Goal: Task Accomplishment & Management: Complete application form

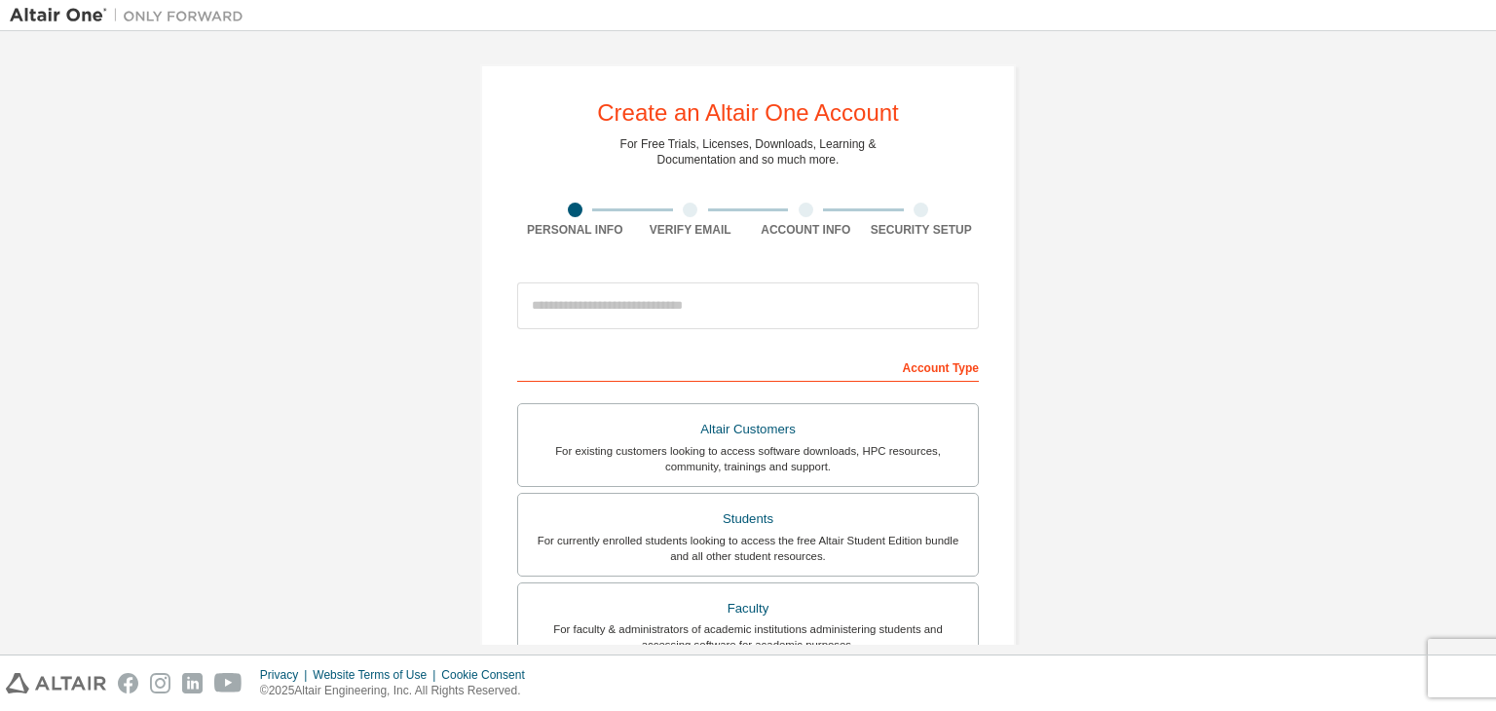
scroll to position [195, 0]
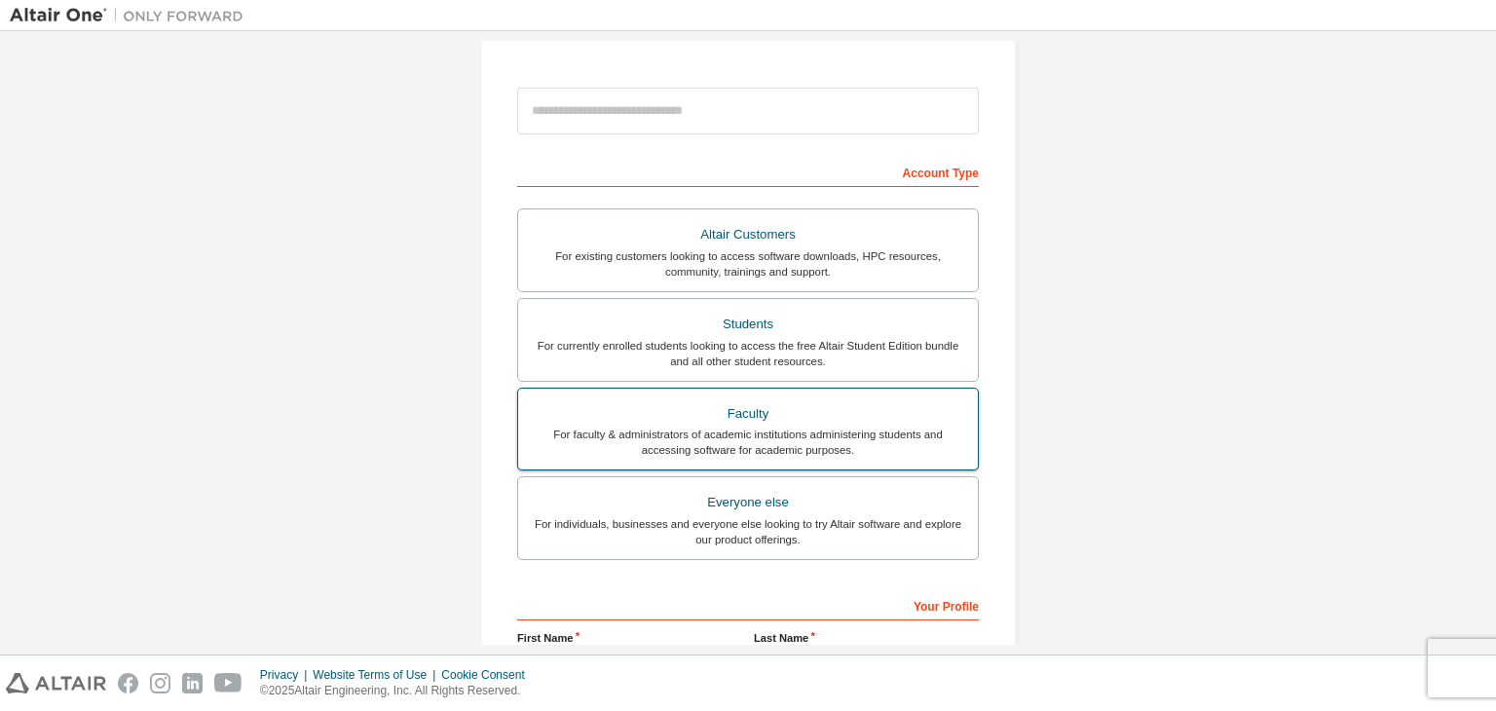
click at [733, 422] on div "Faculty" at bounding box center [748, 413] width 436 height 27
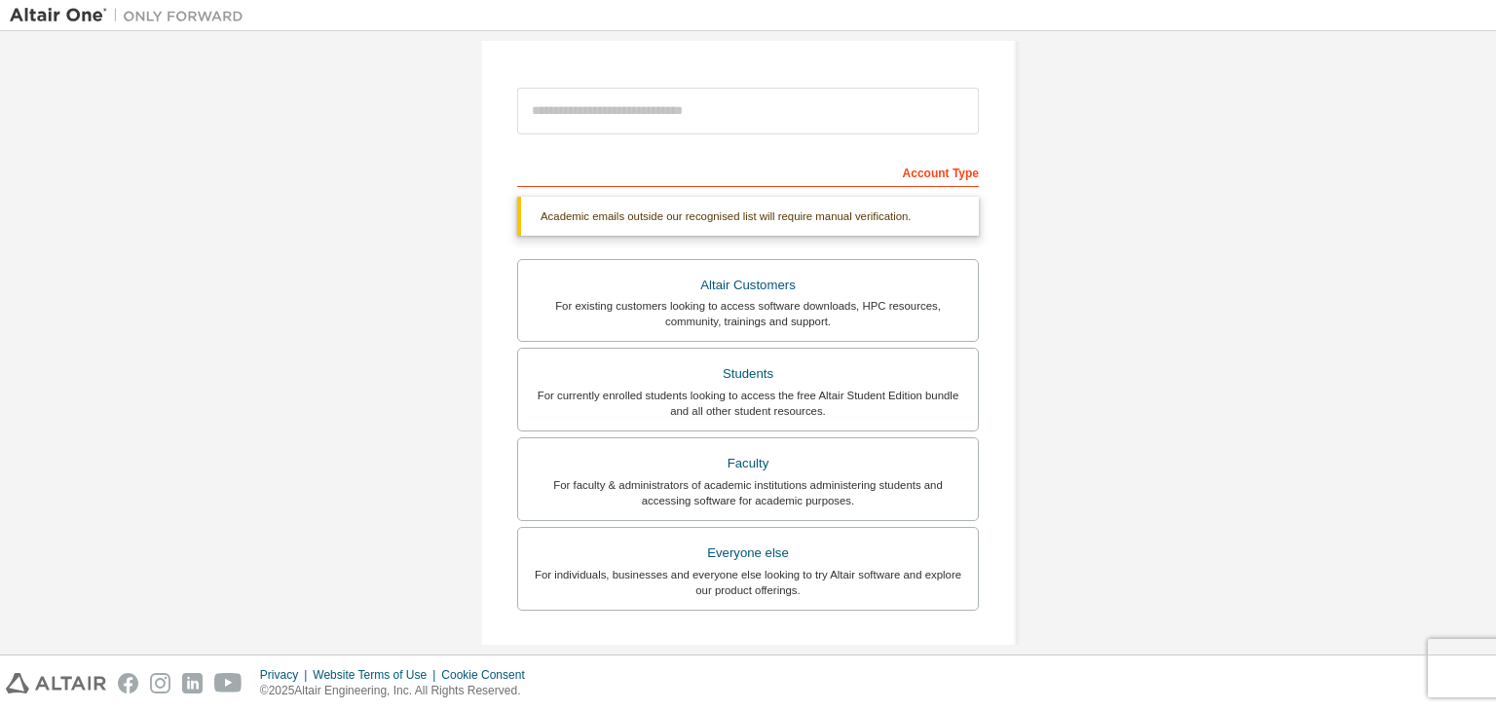
scroll to position [125, 0]
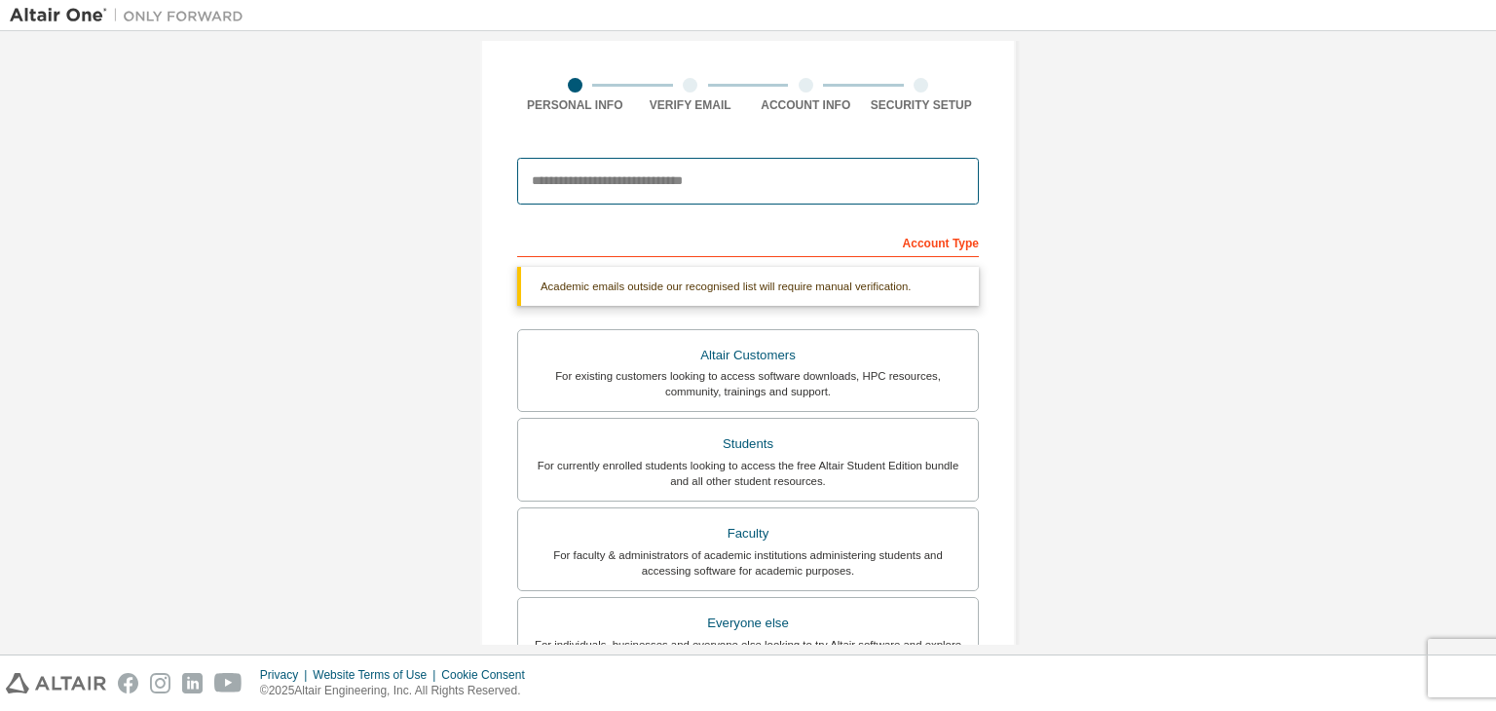
click at [587, 190] on input "email" at bounding box center [748, 181] width 462 height 47
click at [911, 320] on div "Academic emails outside our recognised list will require manual verification. Y…" at bounding box center [748, 477] width 462 height 420
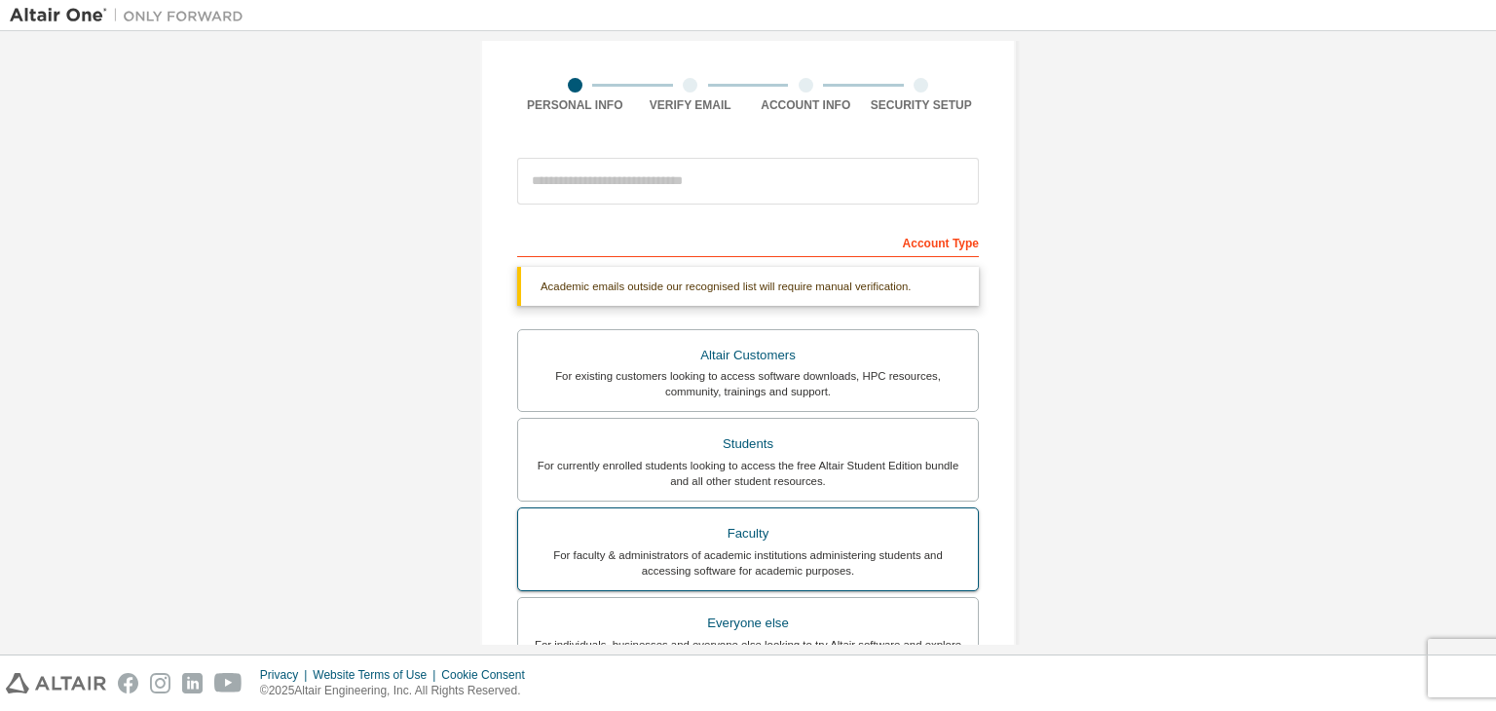
click at [775, 559] on div "For faculty & administrators of academic institutions administering students an…" at bounding box center [748, 562] width 436 height 31
click at [672, 289] on div "Academic emails outside our recognised list will require manual verification." at bounding box center [748, 286] width 462 height 39
click at [862, 278] on div "Academic emails outside our recognised list will require manual verification." at bounding box center [748, 286] width 462 height 39
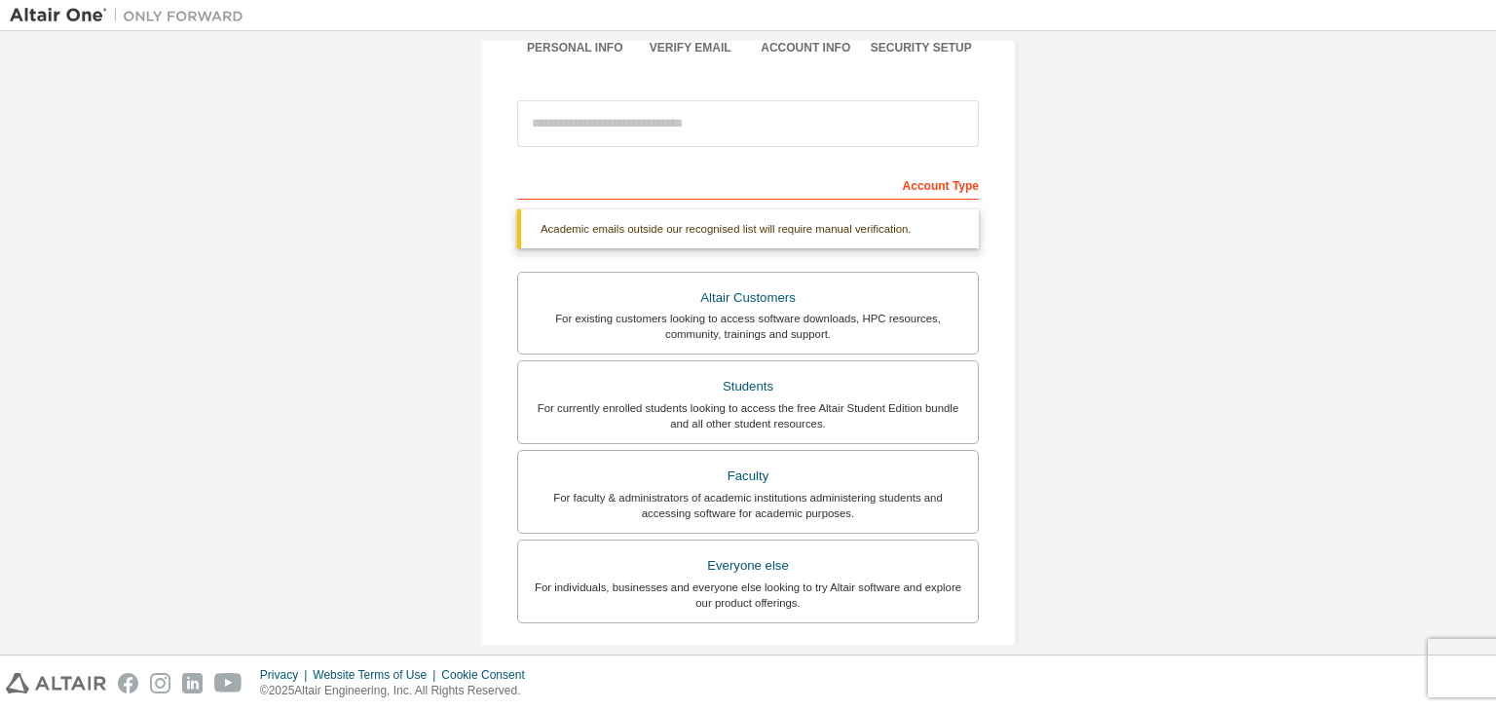
scroll to position [132, 0]
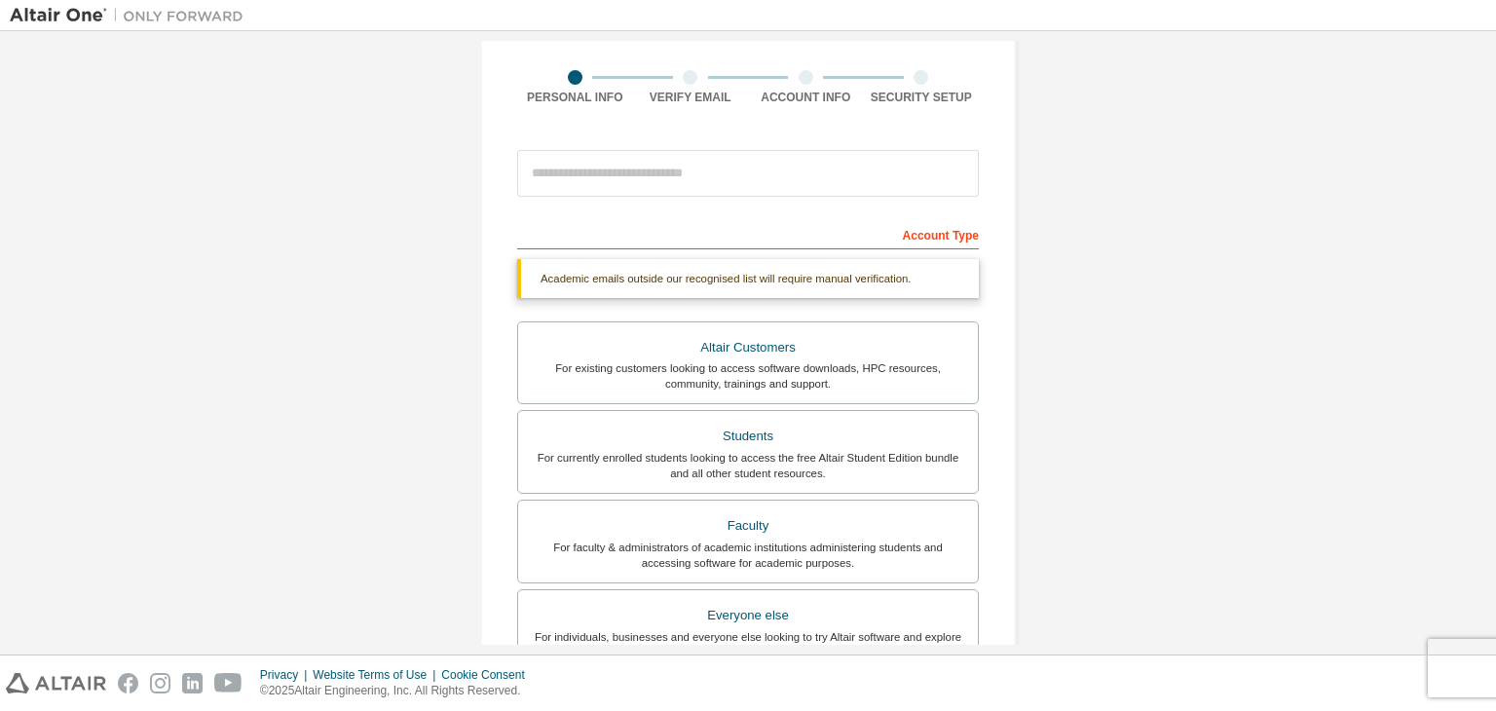
click at [581, 222] on div "Account Type" at bounding box center [748, 233] width 462 height 31
click at [611, 180] on input "email" at bounding box center [748, 173] width 462 height 47
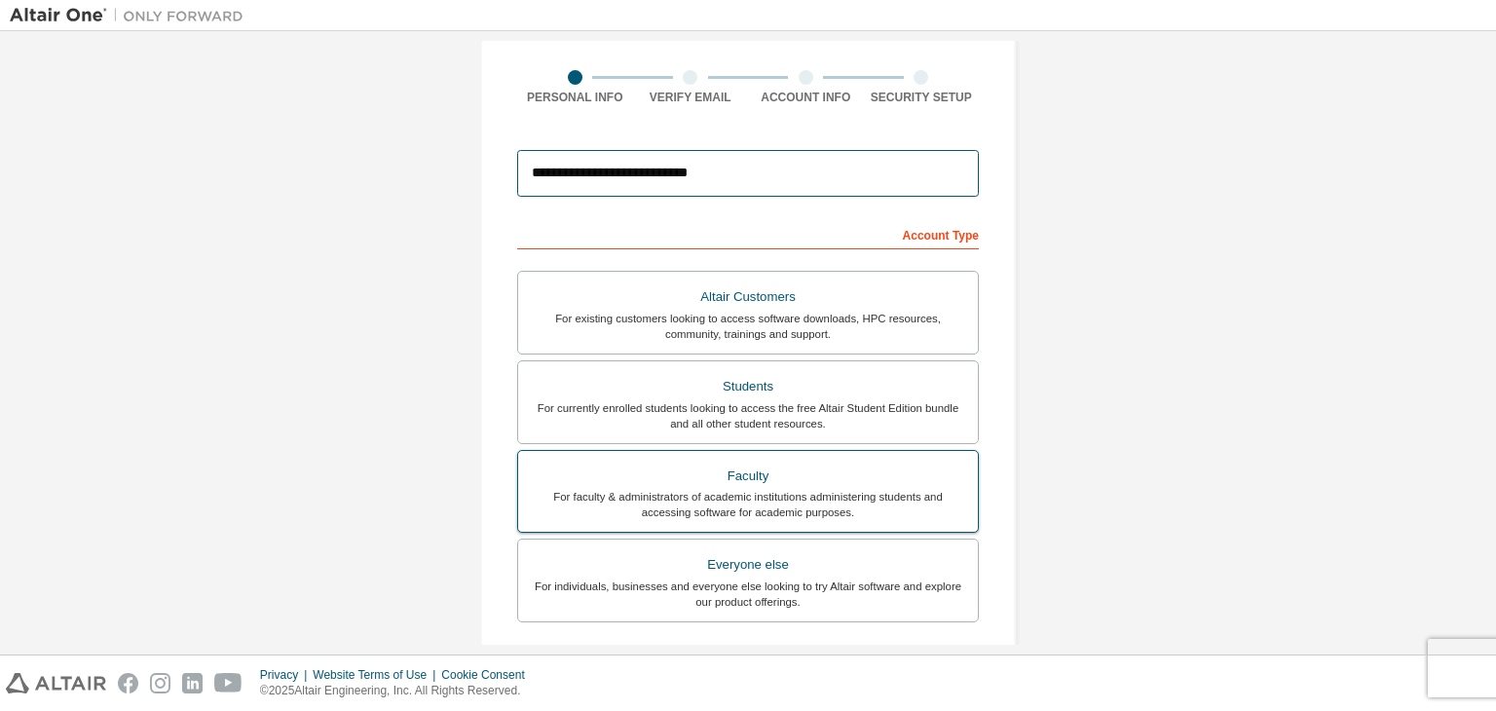
type input "**********"
click at [722, 468] on div "Faculty" at bounding box center [748, 476] width 436 height 27
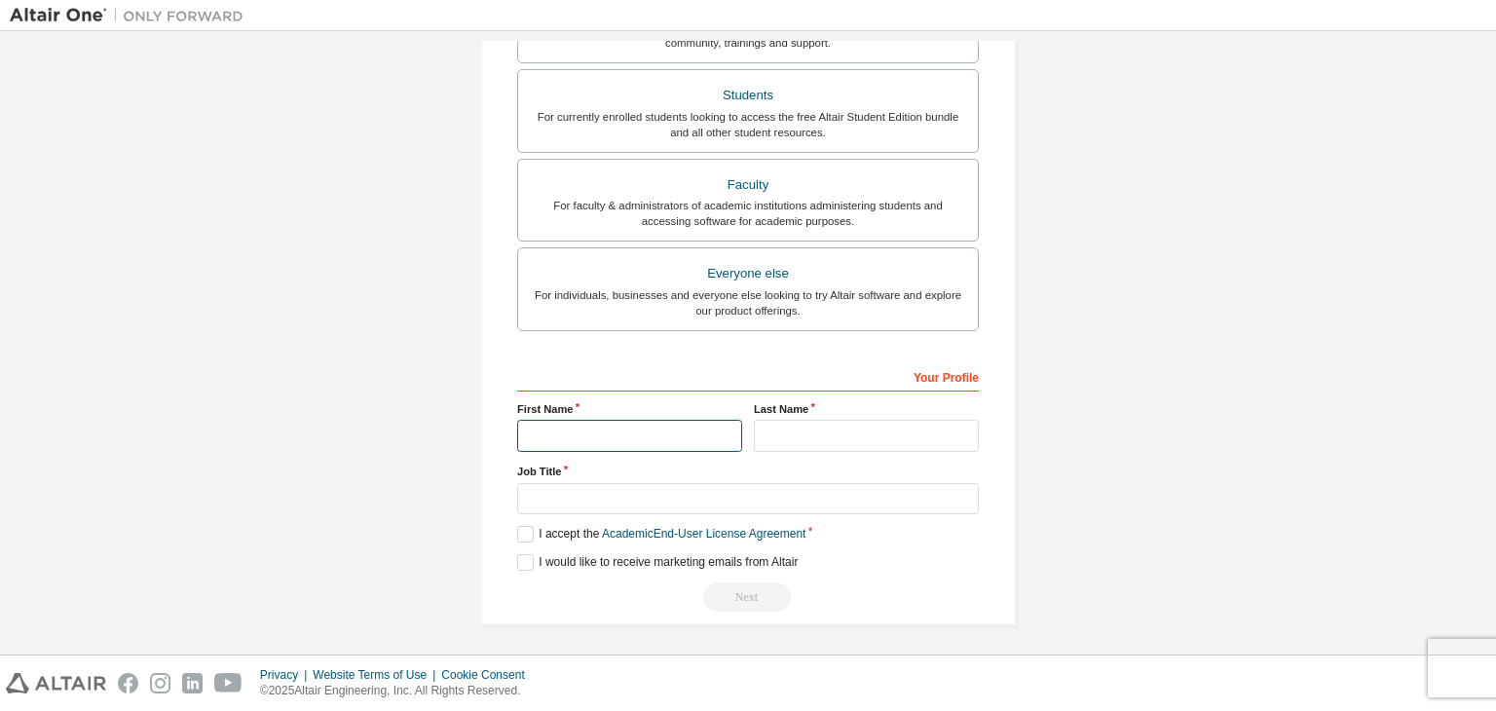
click at [577, 425] on input "text" at bounding box center [629, 436] width 225 height 32
type input "******"
type input "*********"
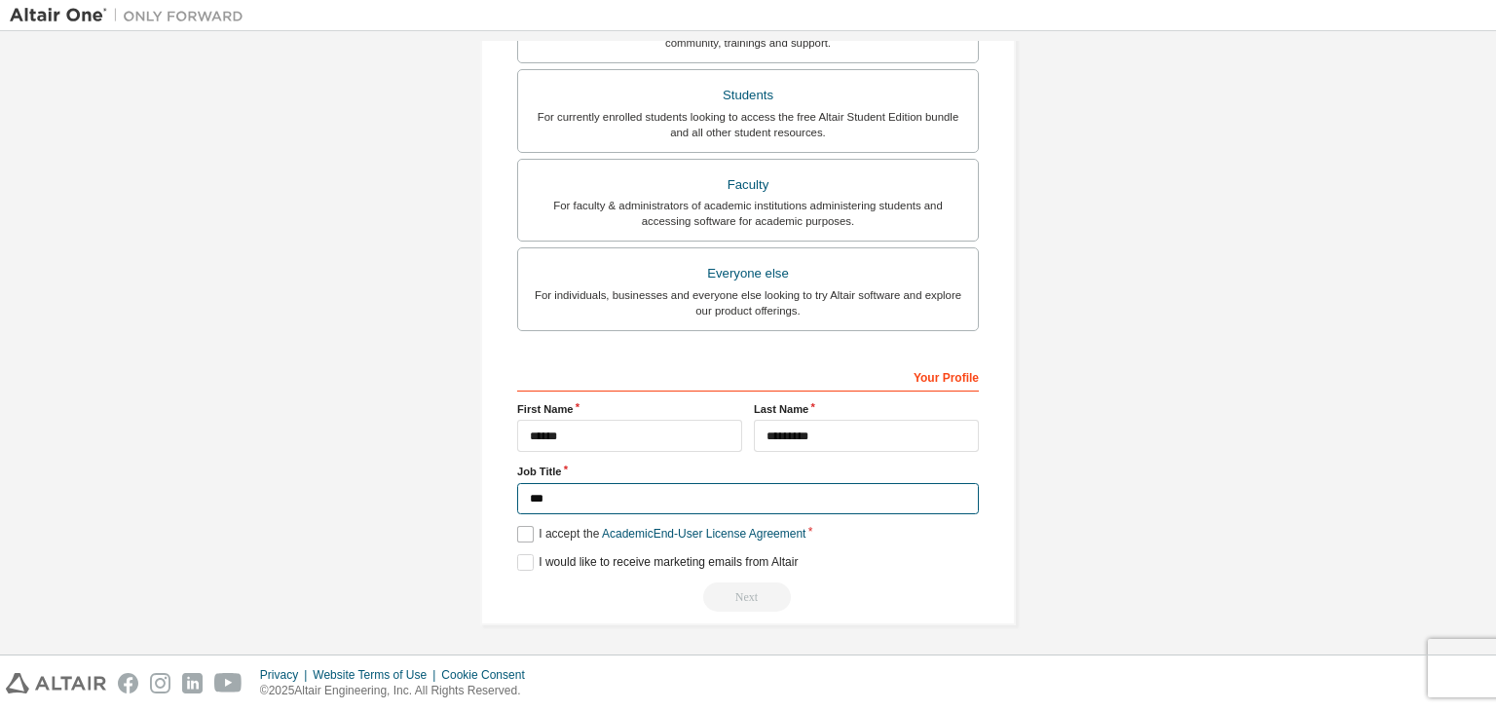
type input "***"
click at [517, 529] on label "I accept the Academic End-User License Agreement" at bounding box center [661, 534] width 288 height 17
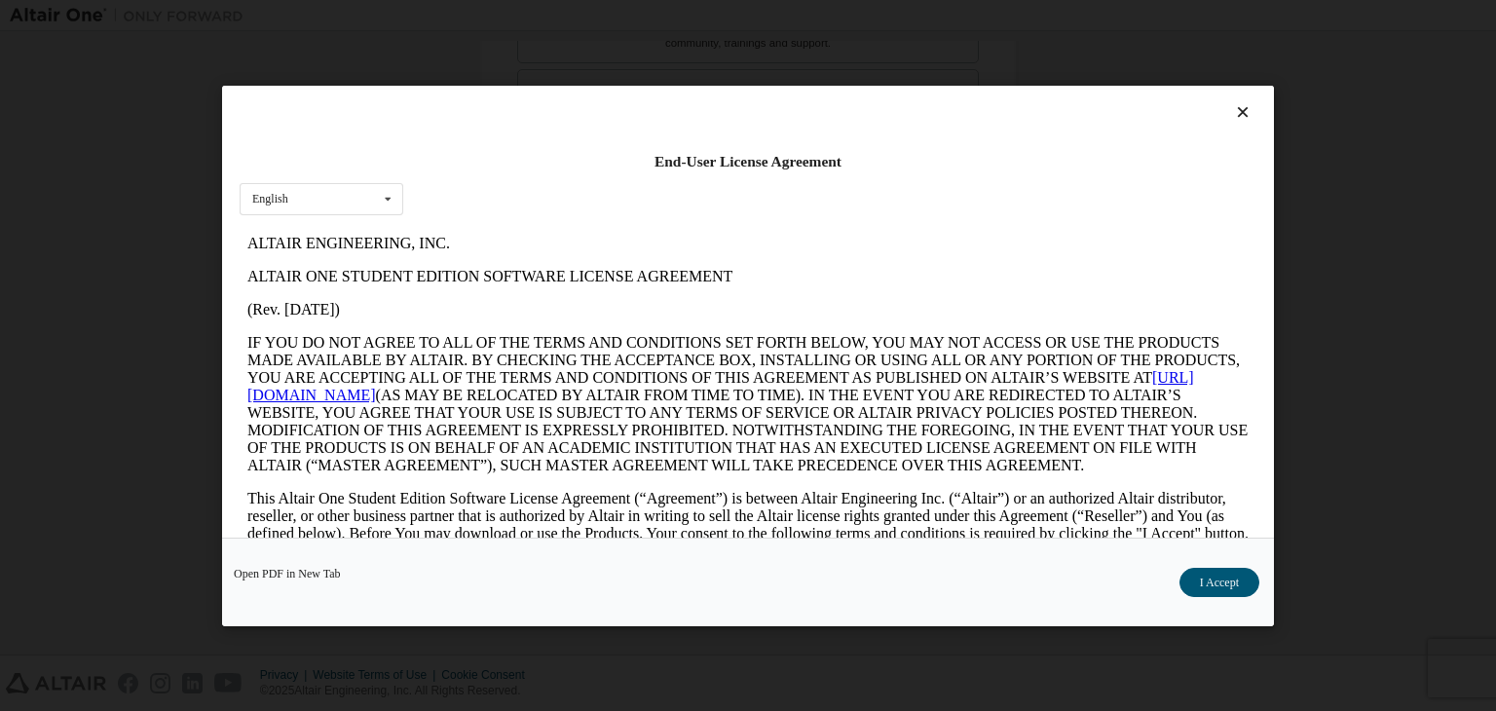
scroll to position [0, 0]
click at [1217, 568] on button "I Accept" at bounding box center [1219, 582] width 80 height 29
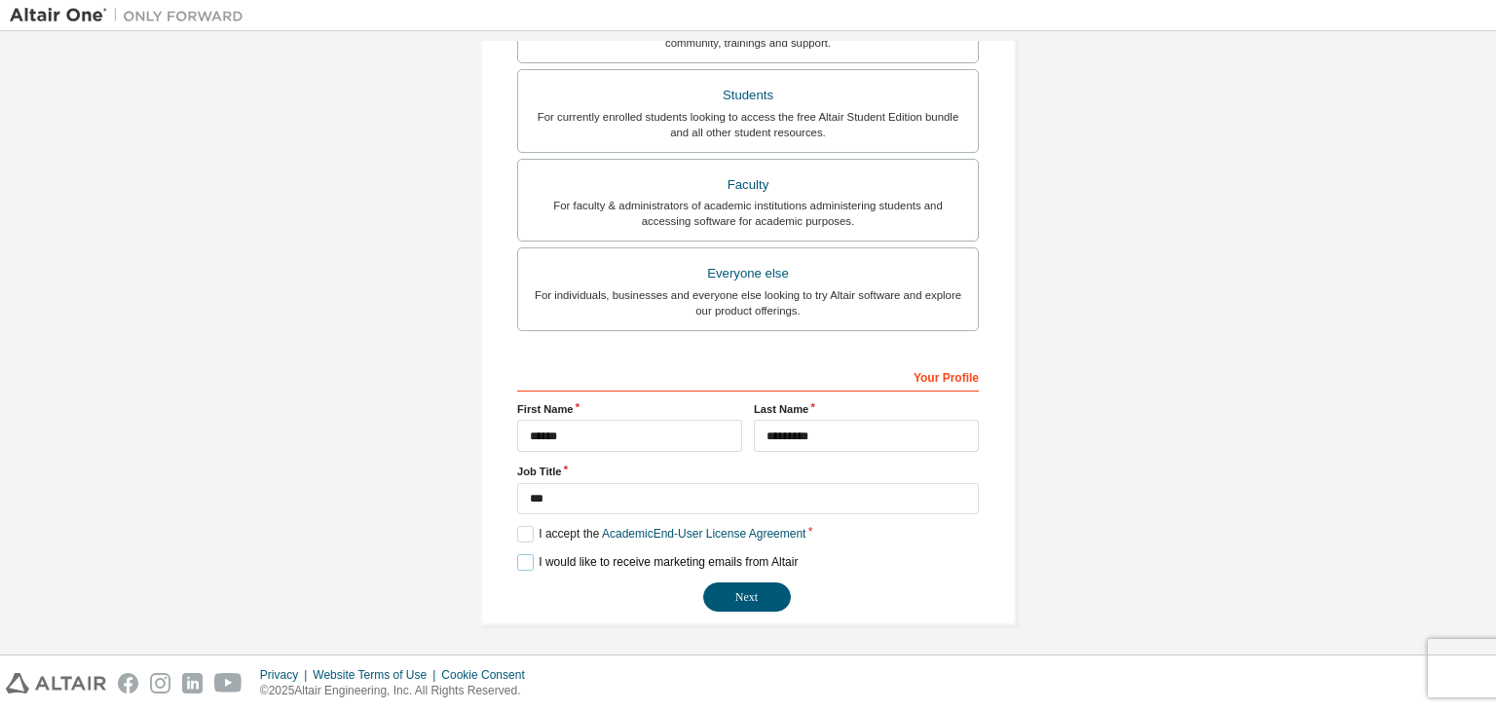
click at [530, 562] on label "I would like to receive marketing emails from Altair" at bounding box center [657, 562] width 280 height 17
click at [736, 597] on button "Next" at bounding box center [747, 596] width 88 height 29
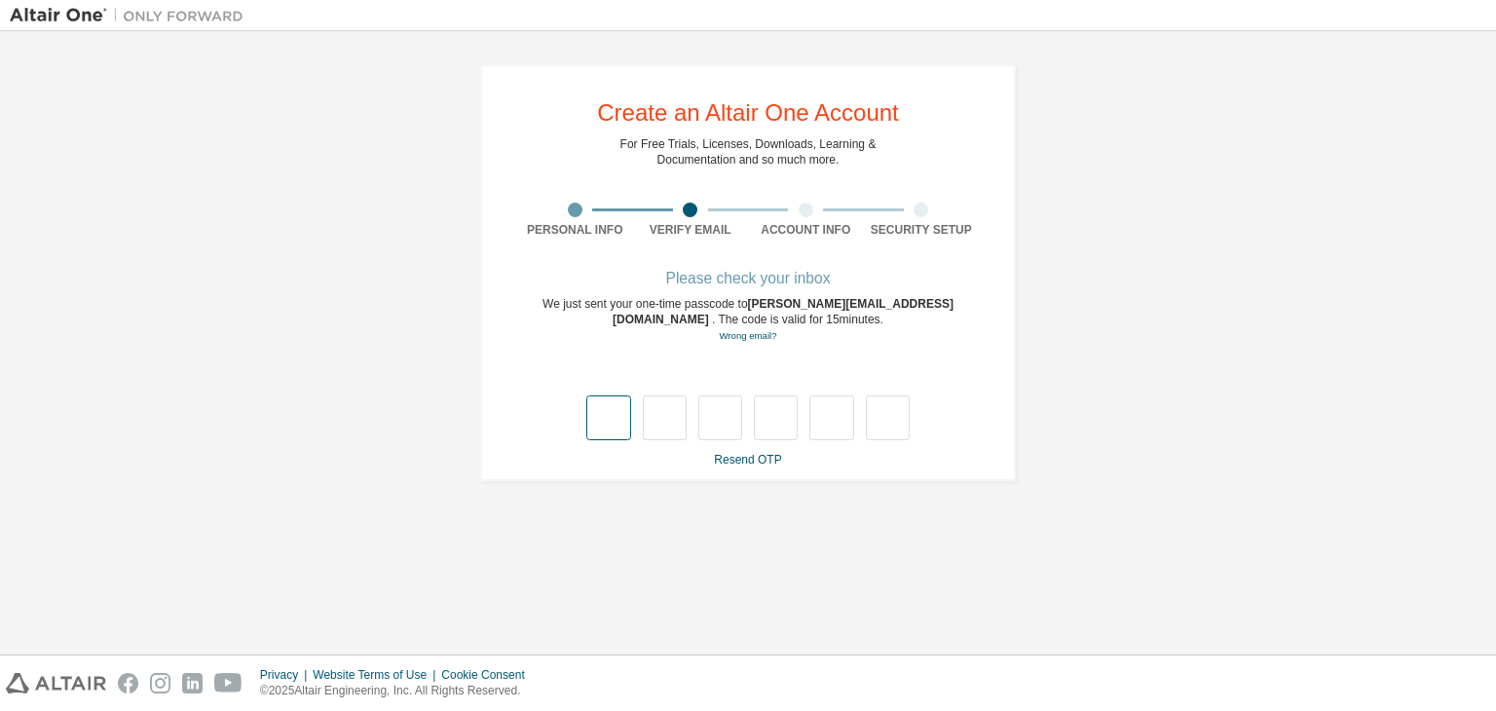
click at [612, 417] on input "text" at bounding box center [608, 417] width 44 height 45
type input "*"
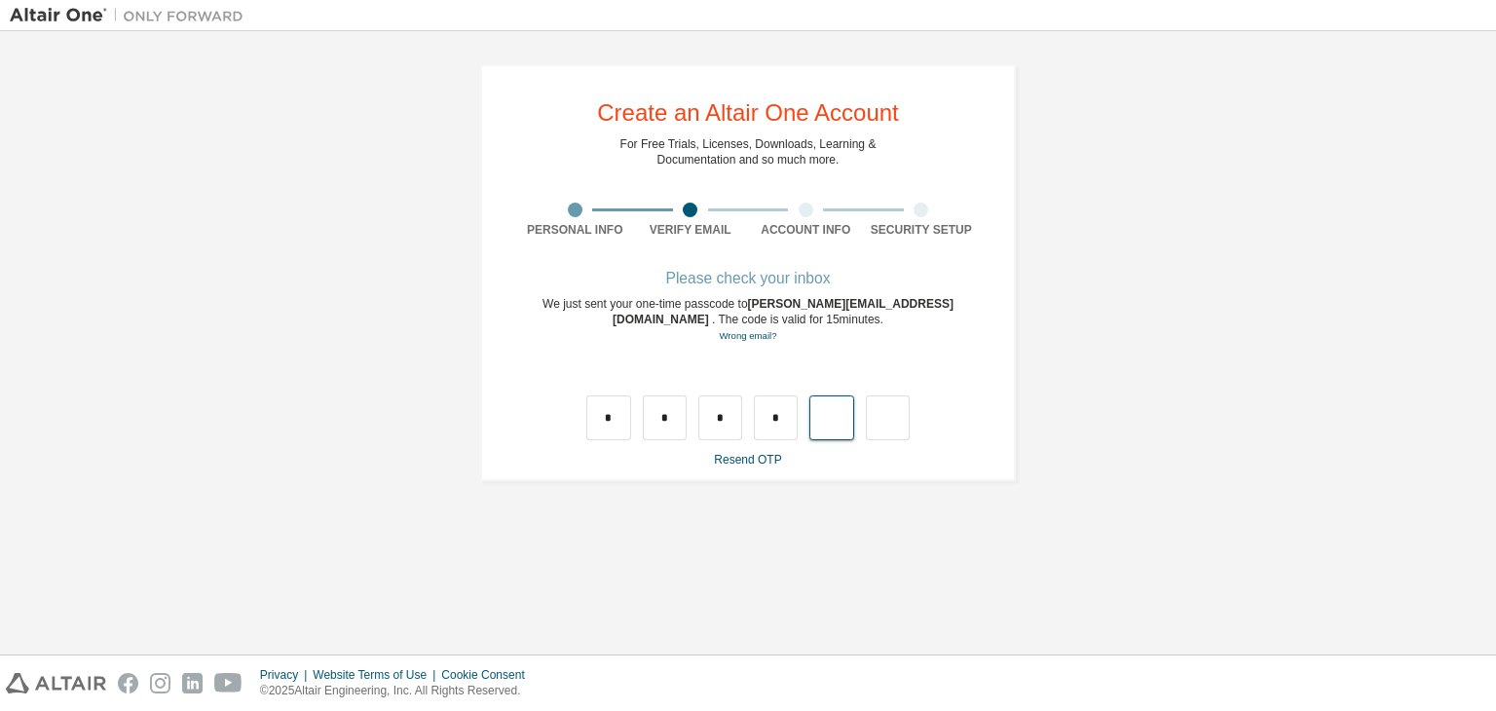
type input "*"
